Goal: Check status: Check status

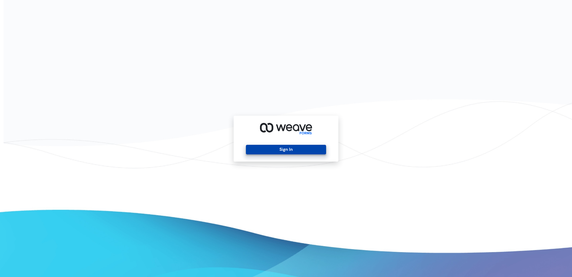
click at [301, 150] on button "Sign In" at bounding box center [286, 150] width 80 height 10
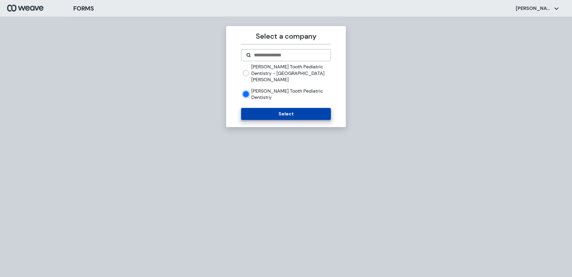
click at [253, 108] on button "Select" at bounding box center [286, 114] width 90 height 12
